Goal: Download file/media

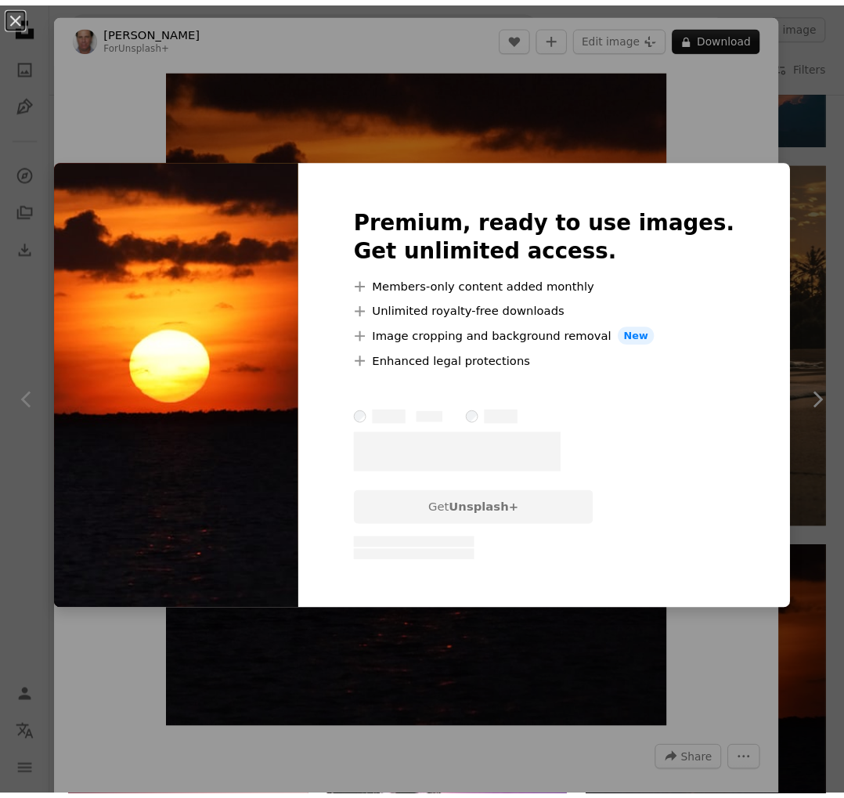
scroll to position [13723, 0]
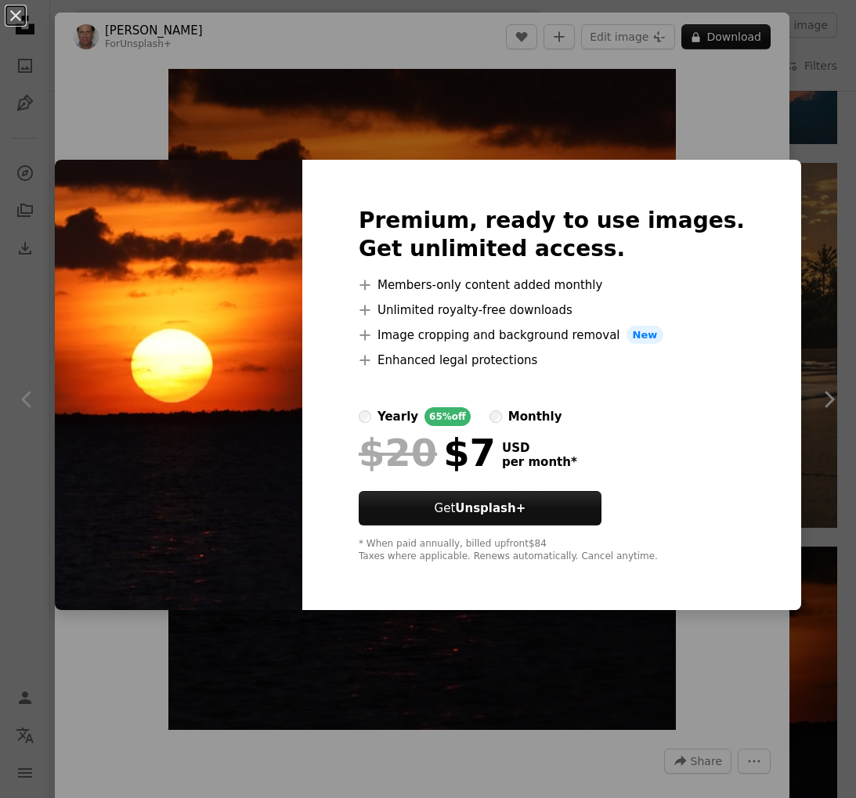
click at [439, 160] on div "Premium, ready to use images. Get unlimited access. A plus sign Members-only co…" at bounding box center [551, 385] width 499 height 451
click at [331, 84] on div "An X shape Premium, ready to use images. Get unlimited access. A plus sign Memb…" at bounding box center [428, 399] width 856 height 798
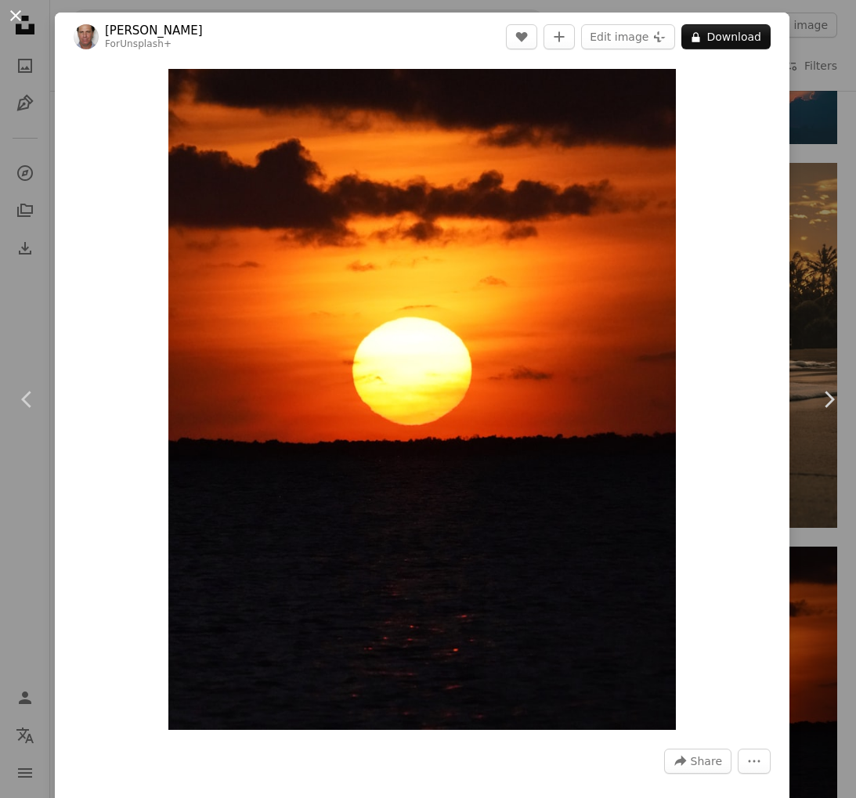
click at [16, 13] on button "An X shape" at bounding box center [15, 15] width 19 height 19
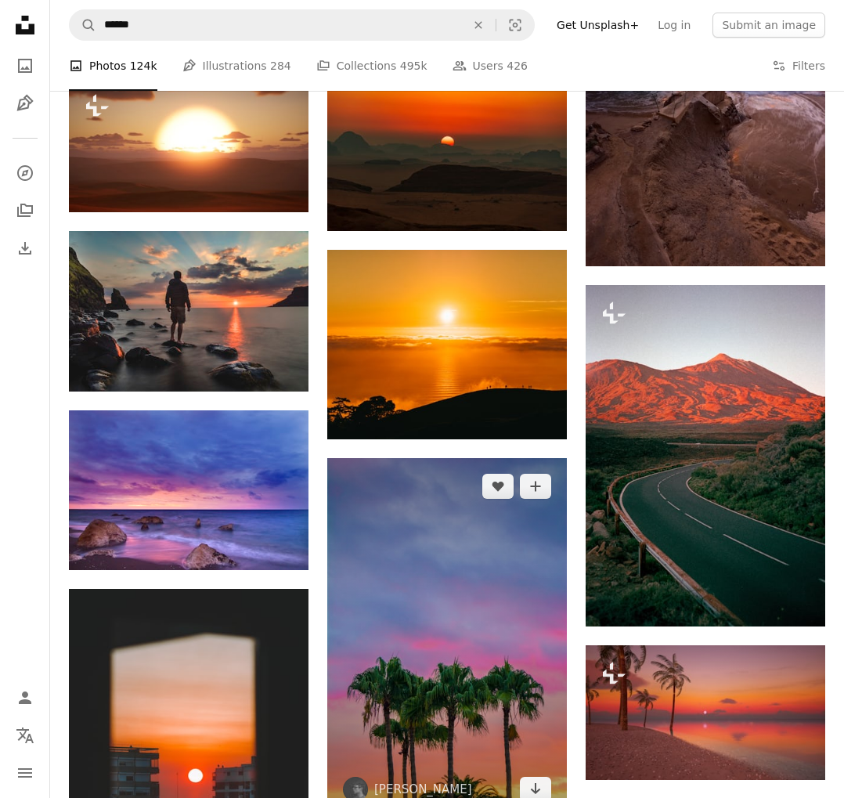
scroll to position [10087, 0]
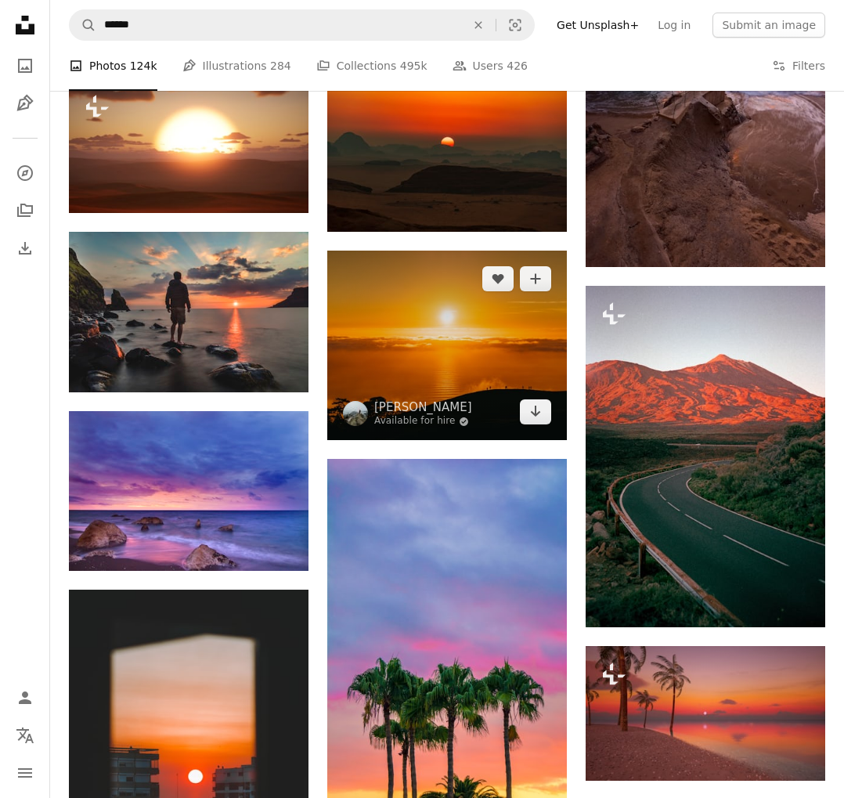
click at [469, 380] on img at bounding box center [447, 346] width 240 height 190
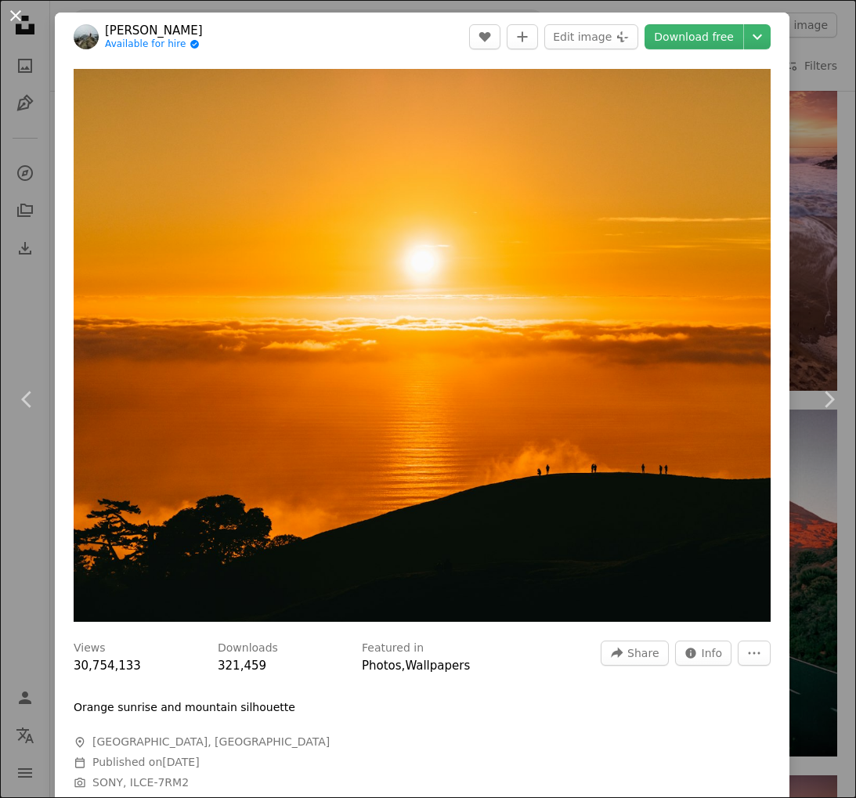
click at [19, 18] on button "An X shape" at bounding box center [15, 15] width 19 height 19
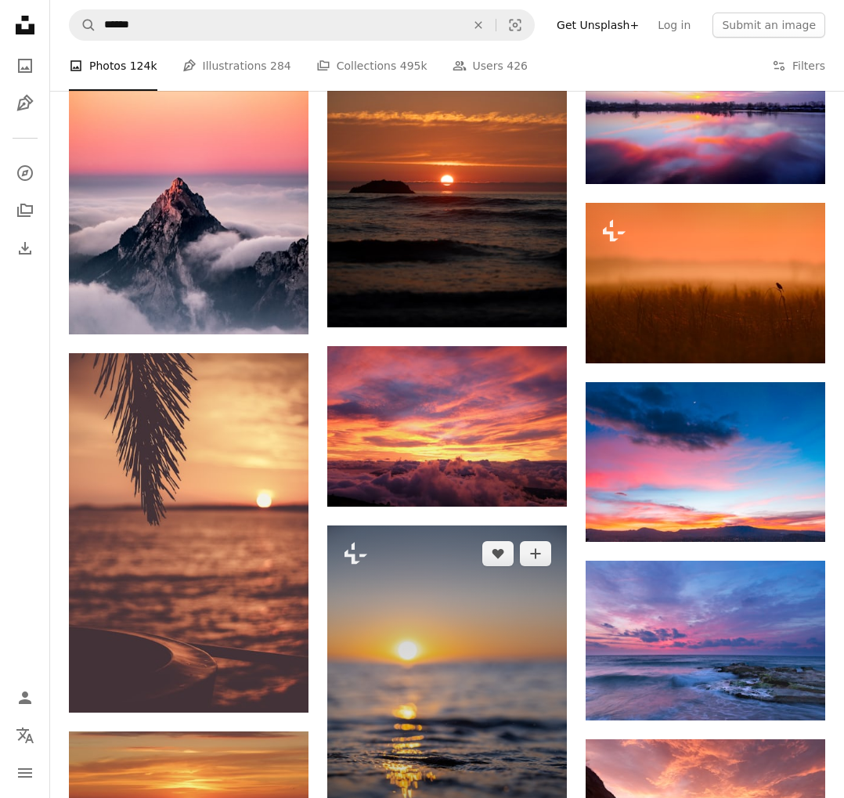
scroll to position [9097, 0]
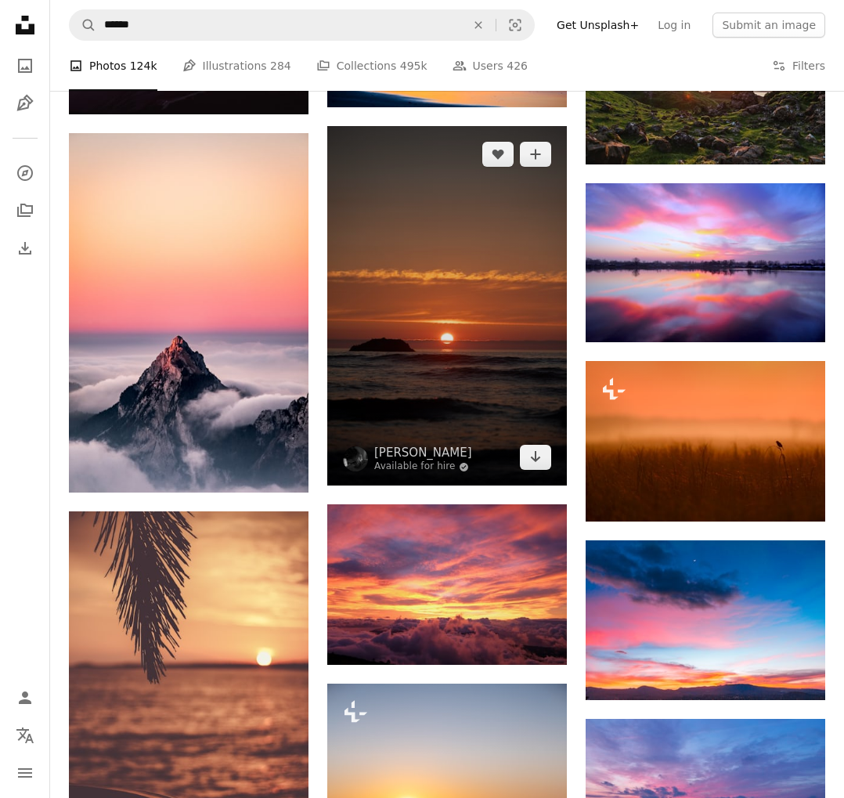
click at [473, 345] on img at bounding box center [447, 306] width 240 height 360
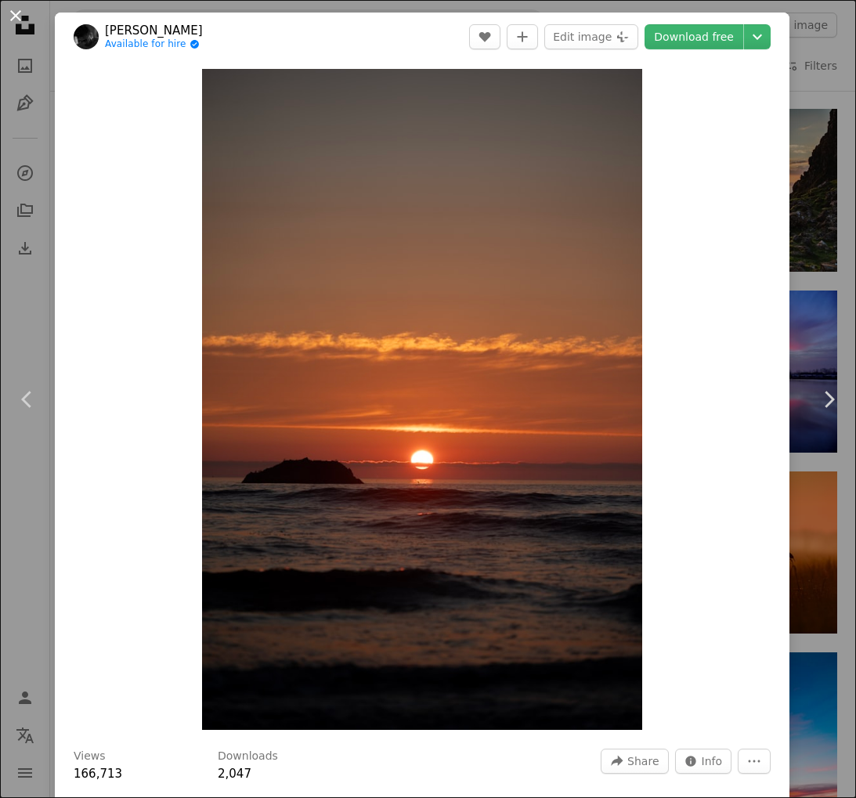
click at [9, 11] on button "An X shape" at bounding box center [15, 15] width 19 height 19
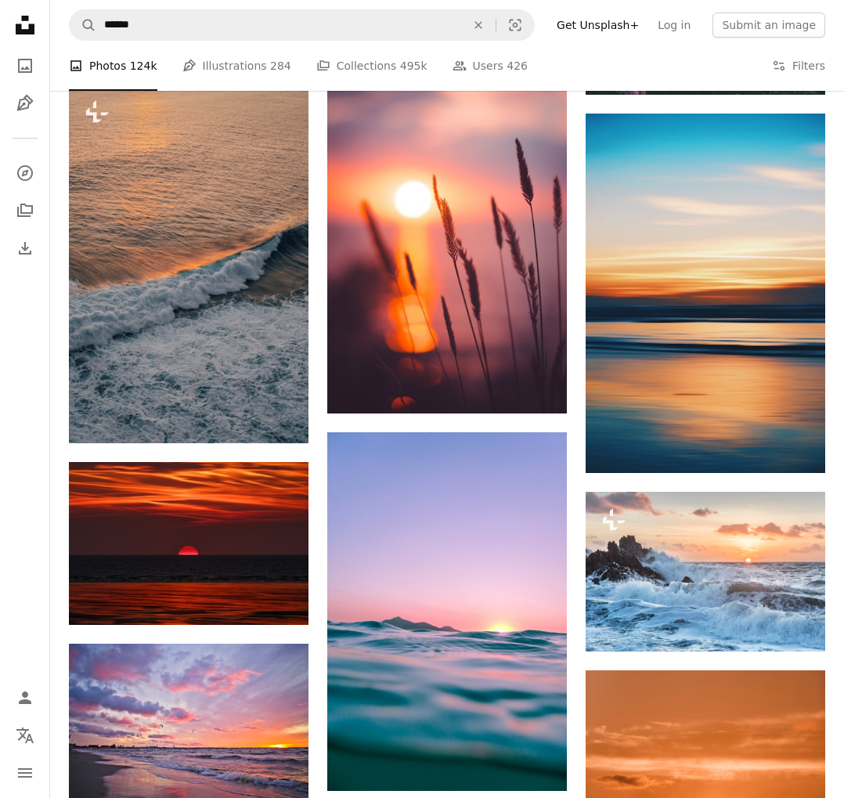
scroll to position [7417, 0]
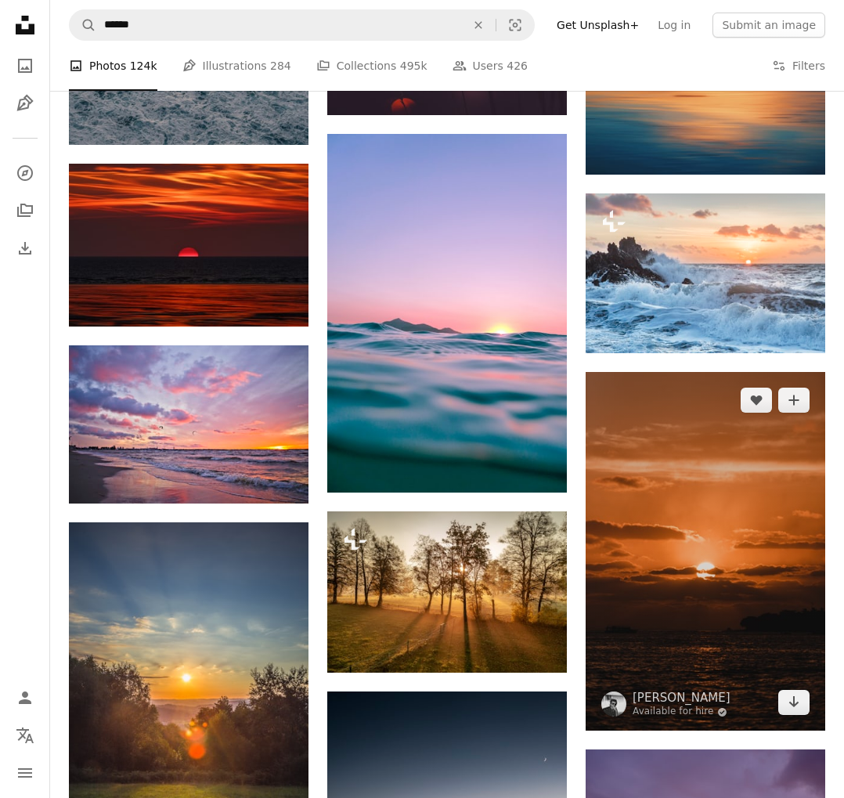
click at [656, 500] on img at bounding box center [706, 551] width 240 height 359
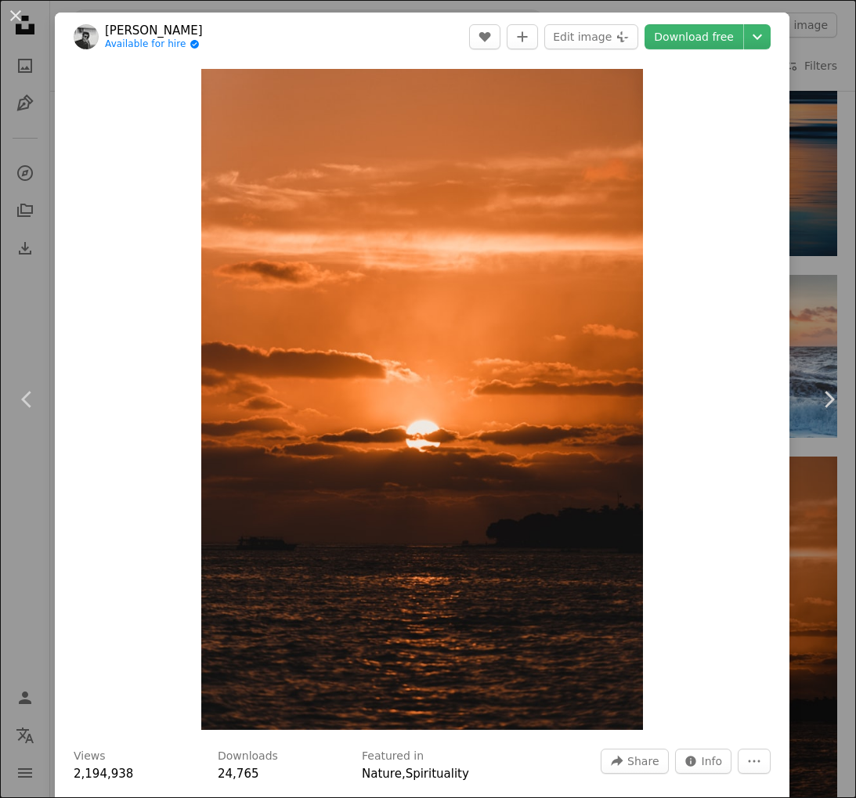
click at [9, 16] on button "An X shape" at bounding box center [15, 15] width 19 height 19
